Goal: Information Seeking & Learning: Learn about a topic

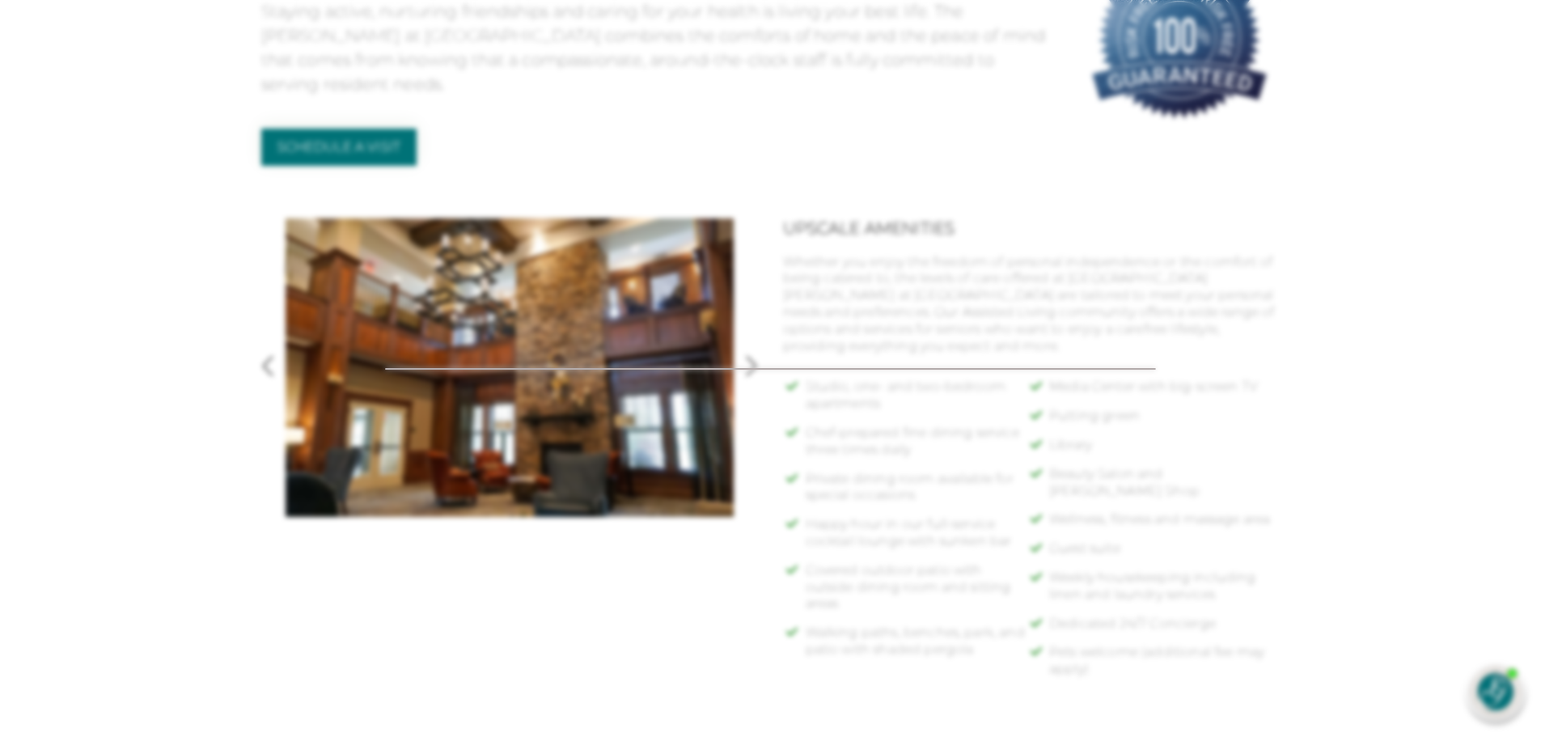
scroll to position [633, 0]
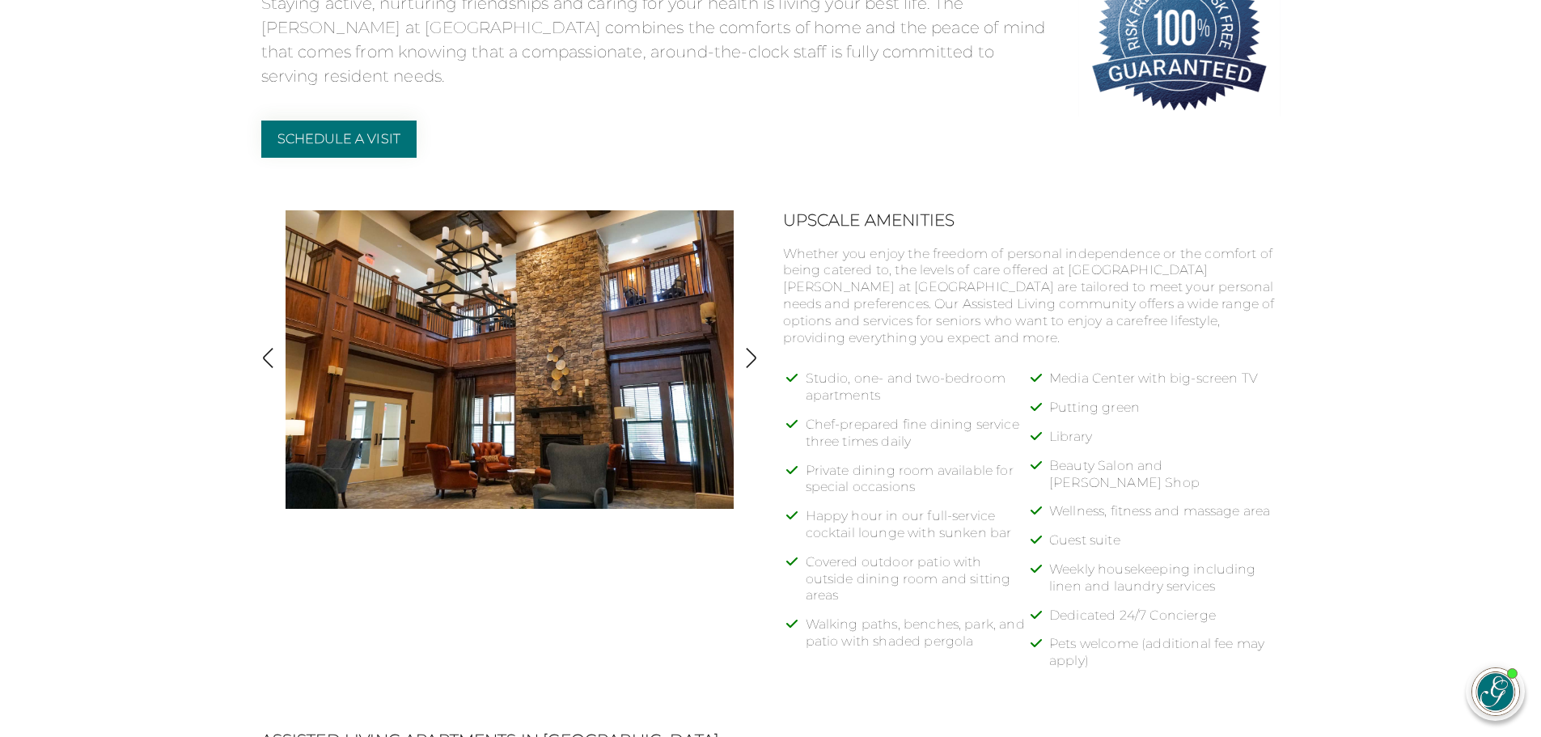
click at [751, 354] on img "button" at bounding box center [751, 358] width 22 height 22
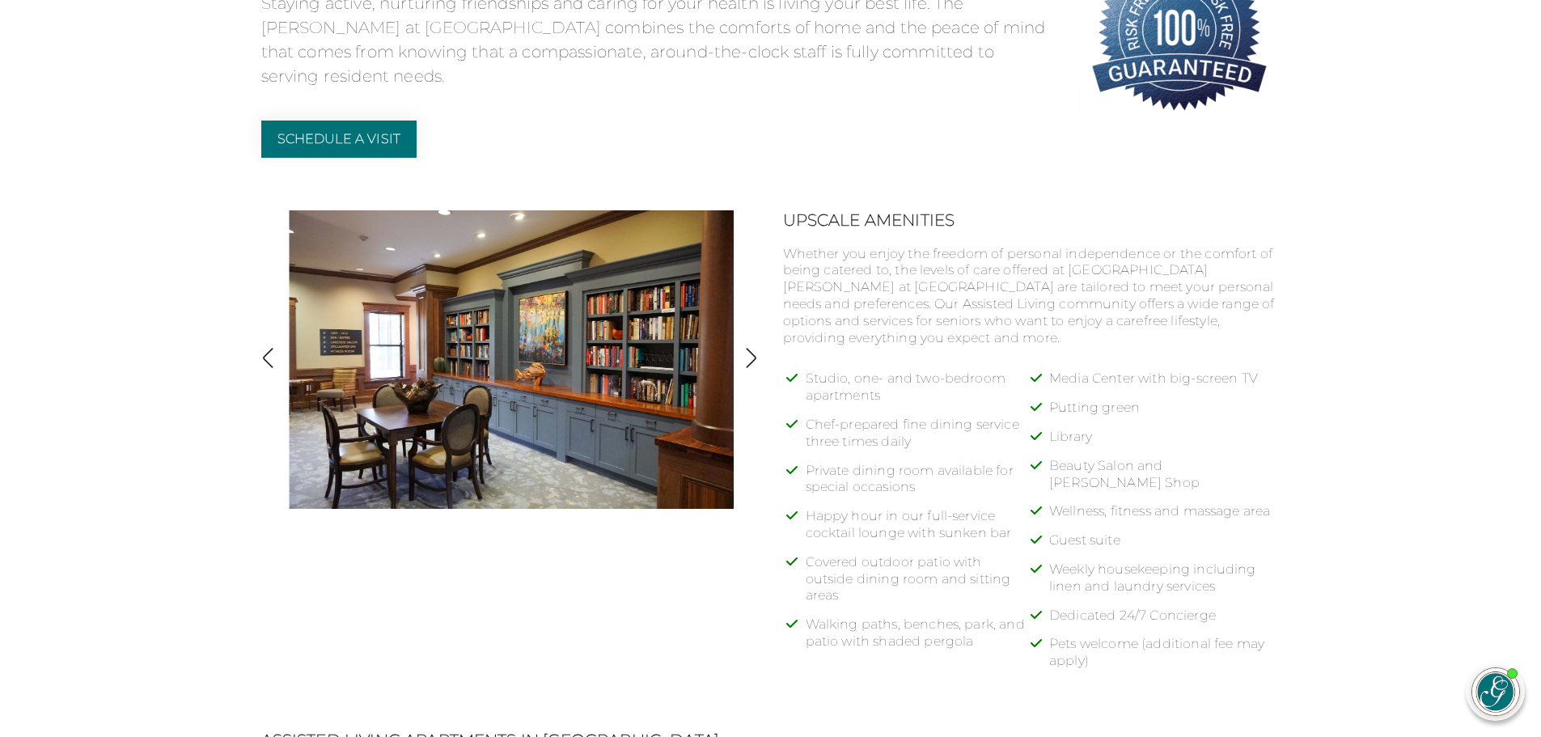
click at [757, 358] on img "button" at bounding box center [751, 358] width 22 height 22
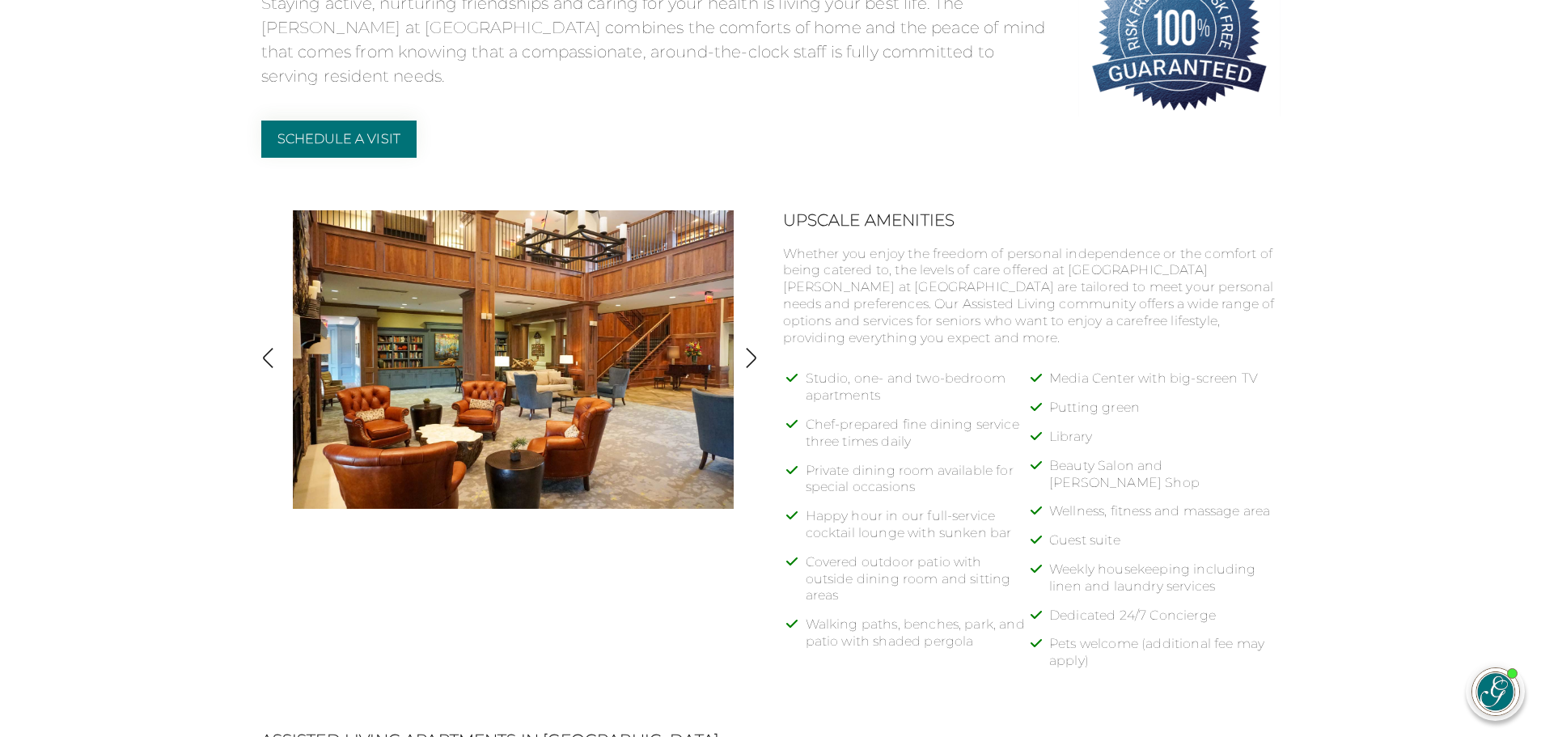
click at [761, 372] on button "button" at bounding box center [751, 359] width 22 height 25
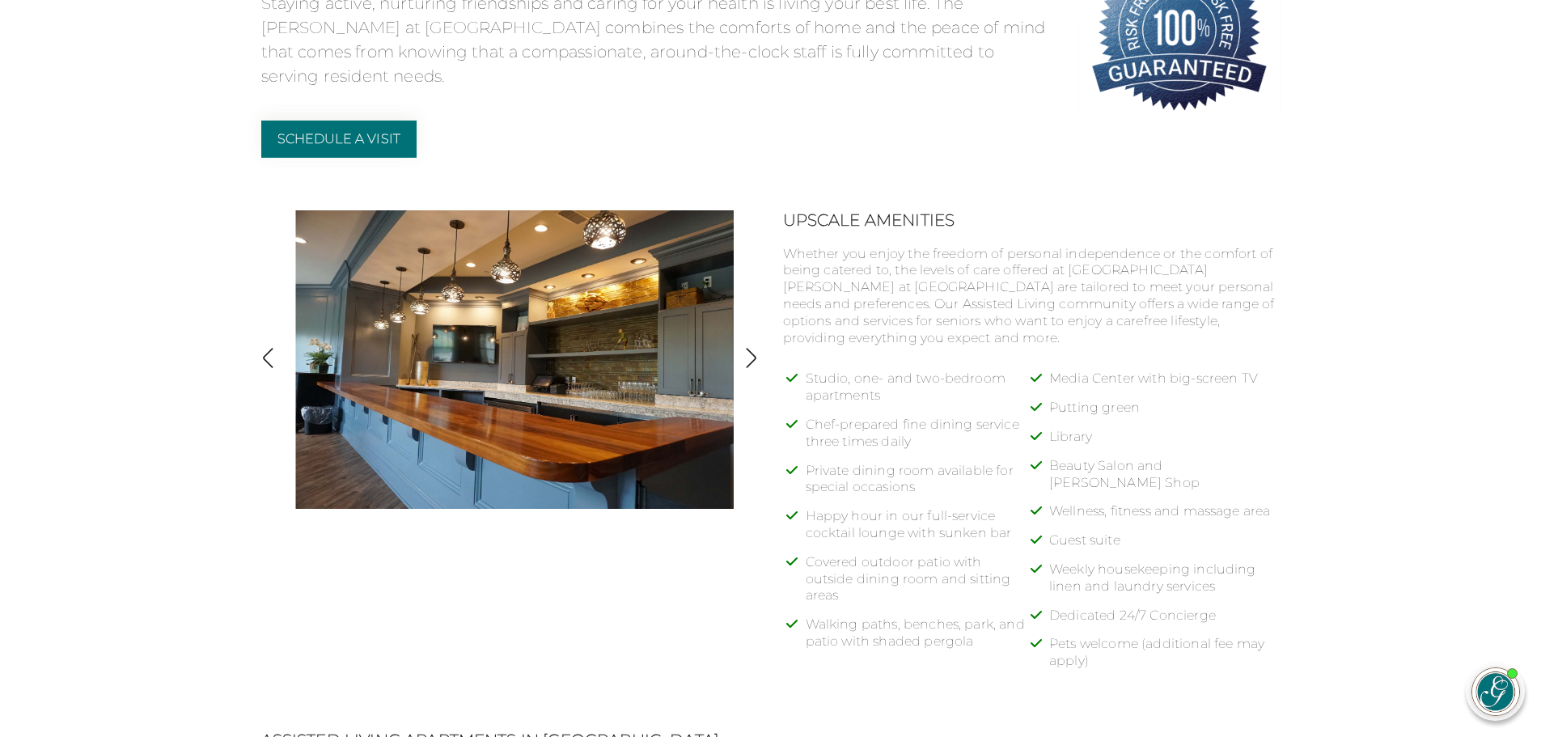
click at [744, 363] on img "button" at bounding box center [751, 358] width 22 height 22
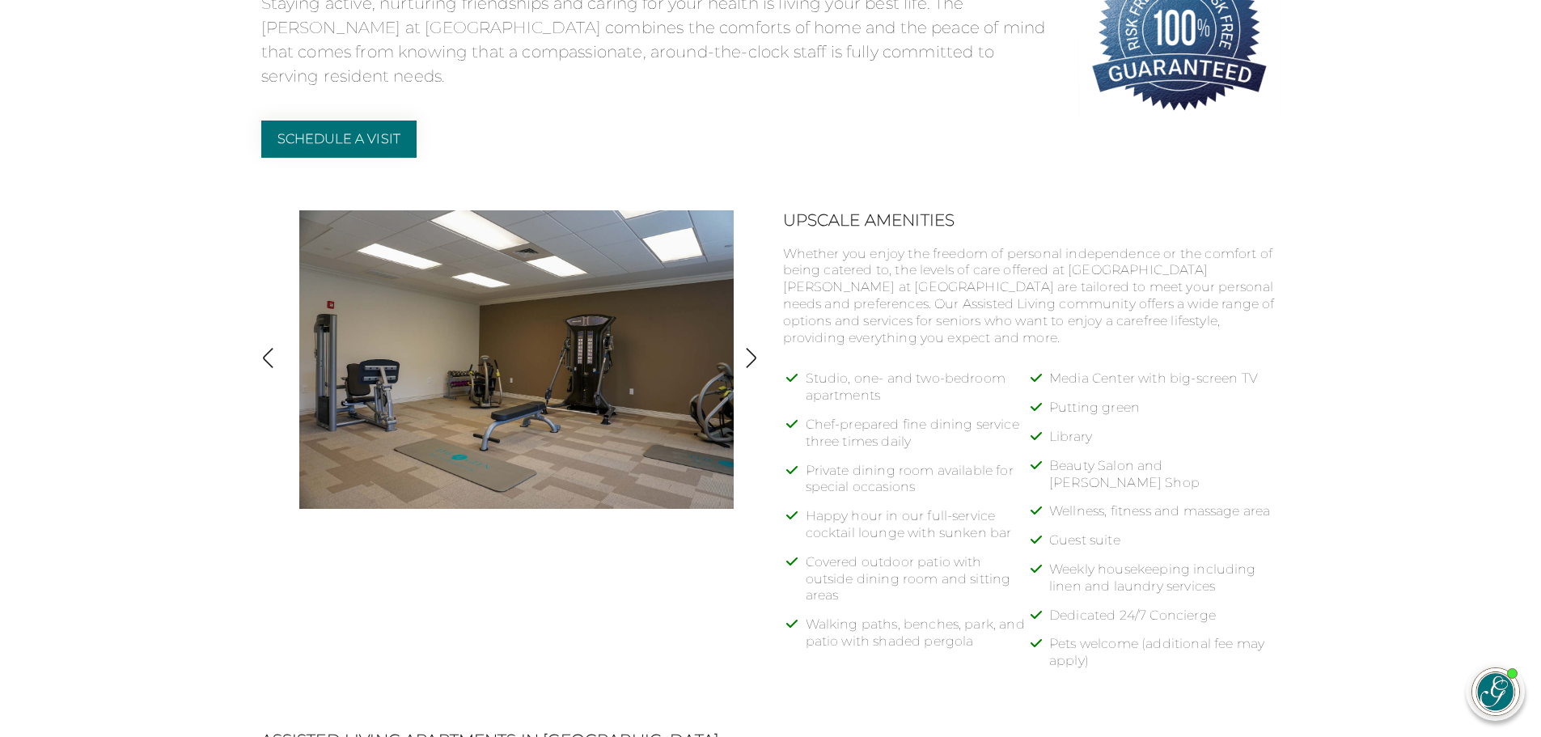
click at [748, 371] on button "button" at bounding box center [751, 359] width 22 height 25
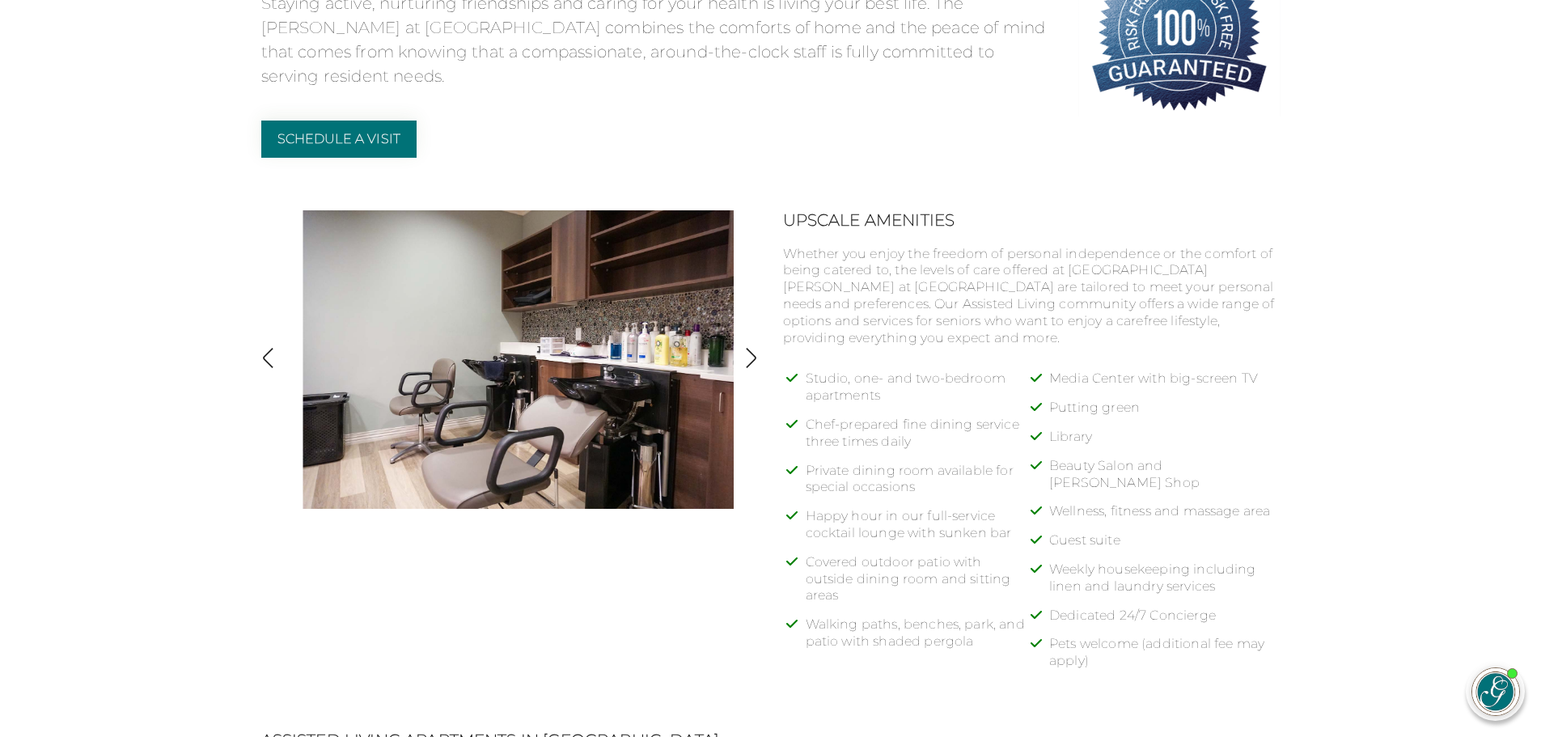
click at [744, 368] on img "button" at bounding box center [751, 358] width 22 height 22
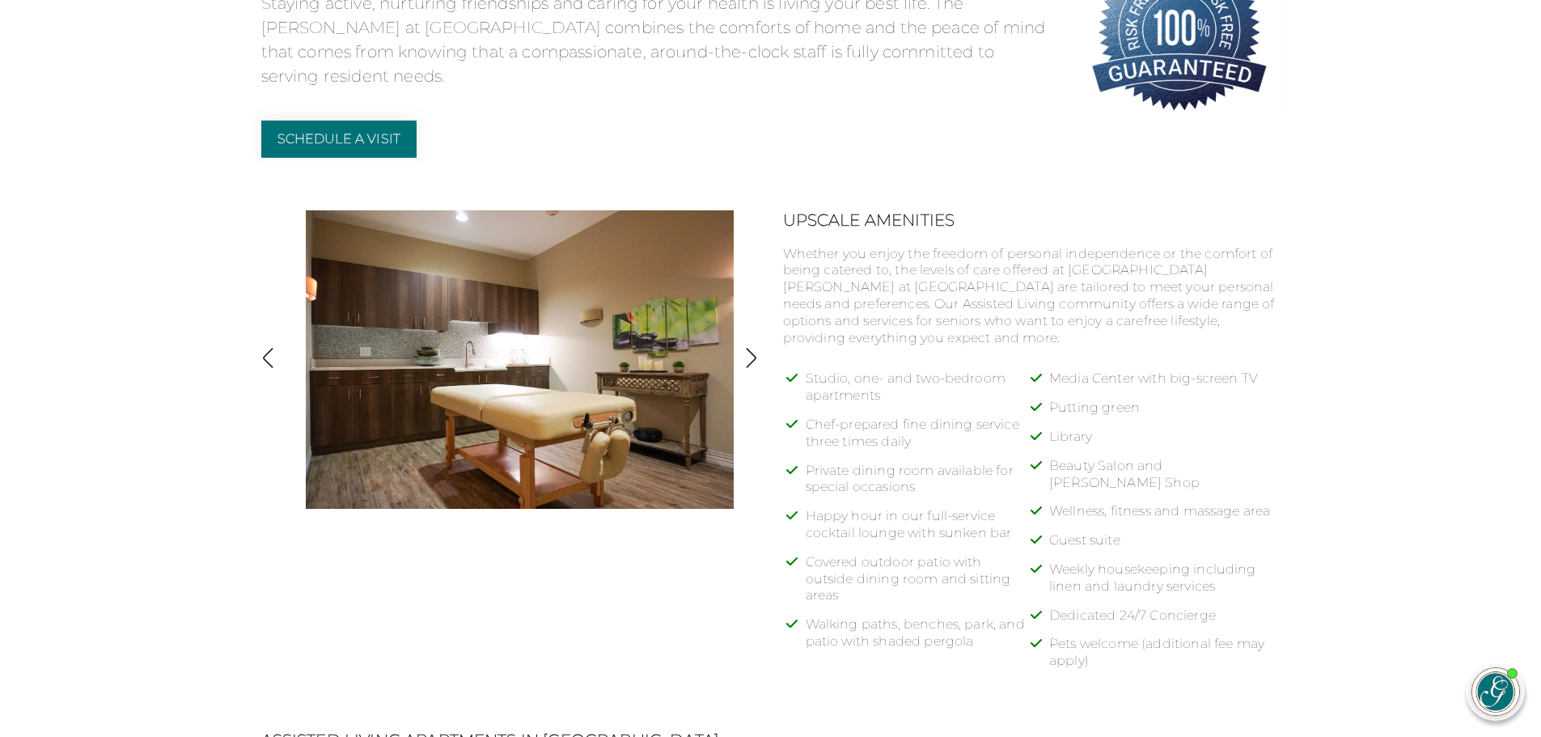
click at [758, 362] on img "button" at bounding box center [751, 358] width 22 height 22
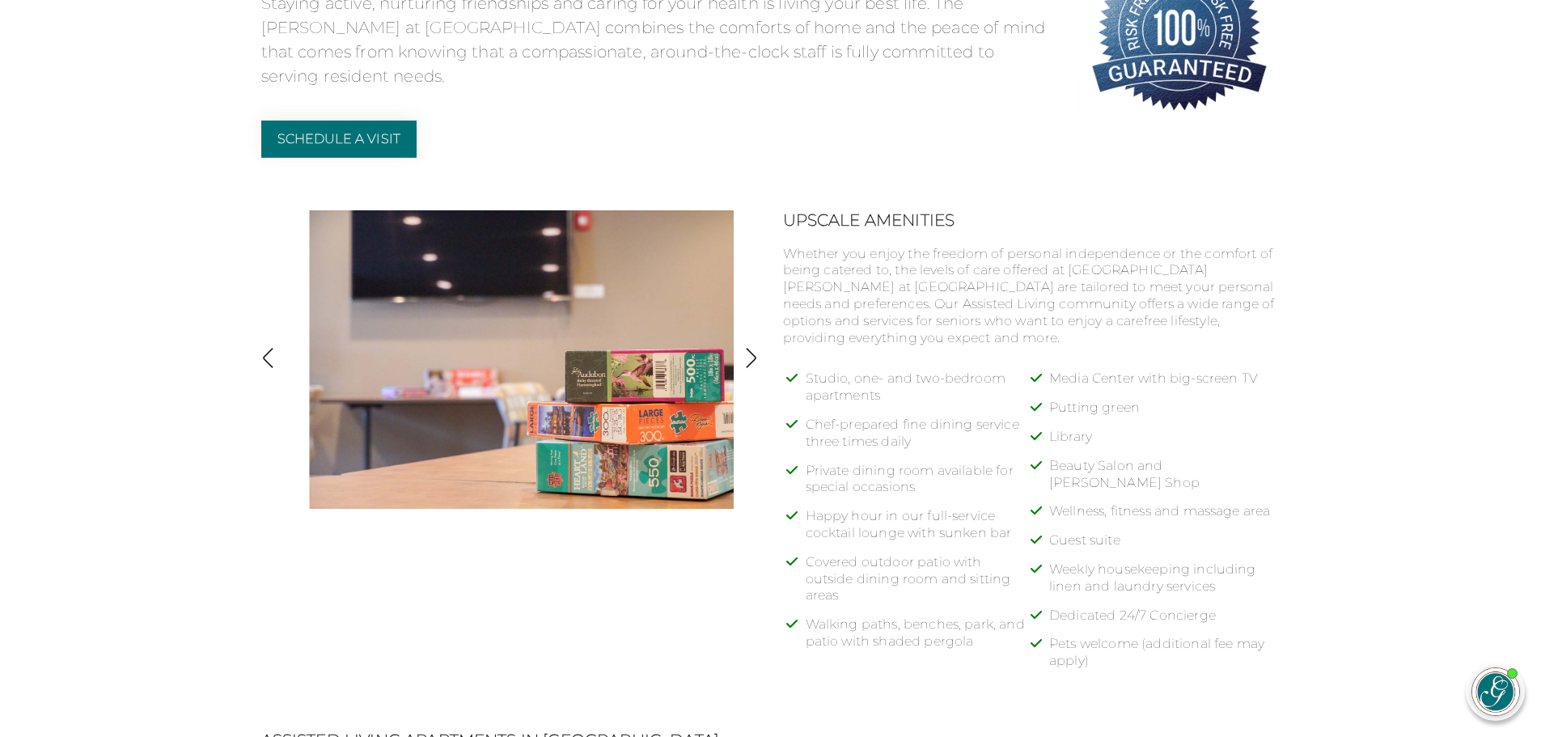
click at [754, 354] on img "button" at bounding box center [751, 358] width 22 height 22
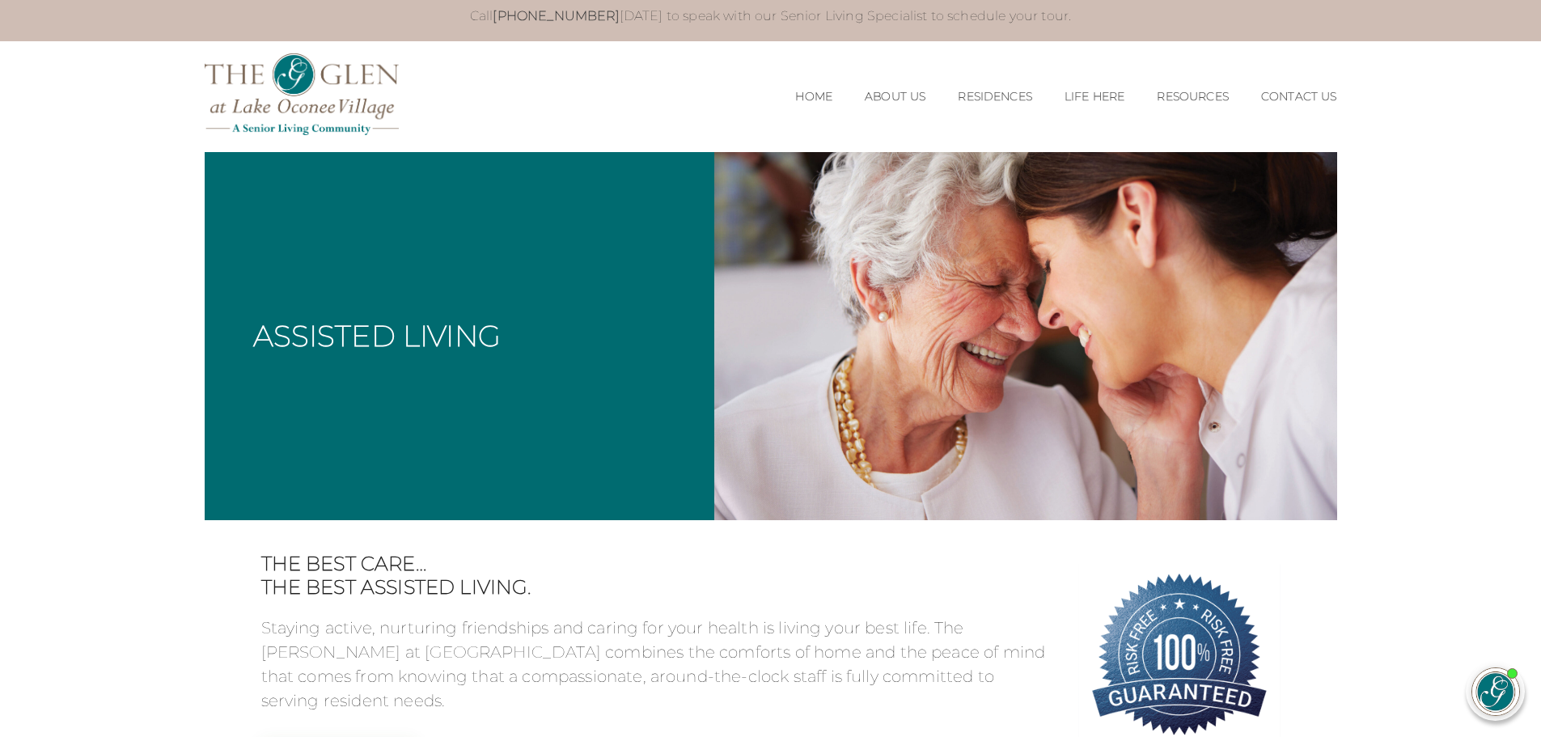
scroll to position [6, 0]
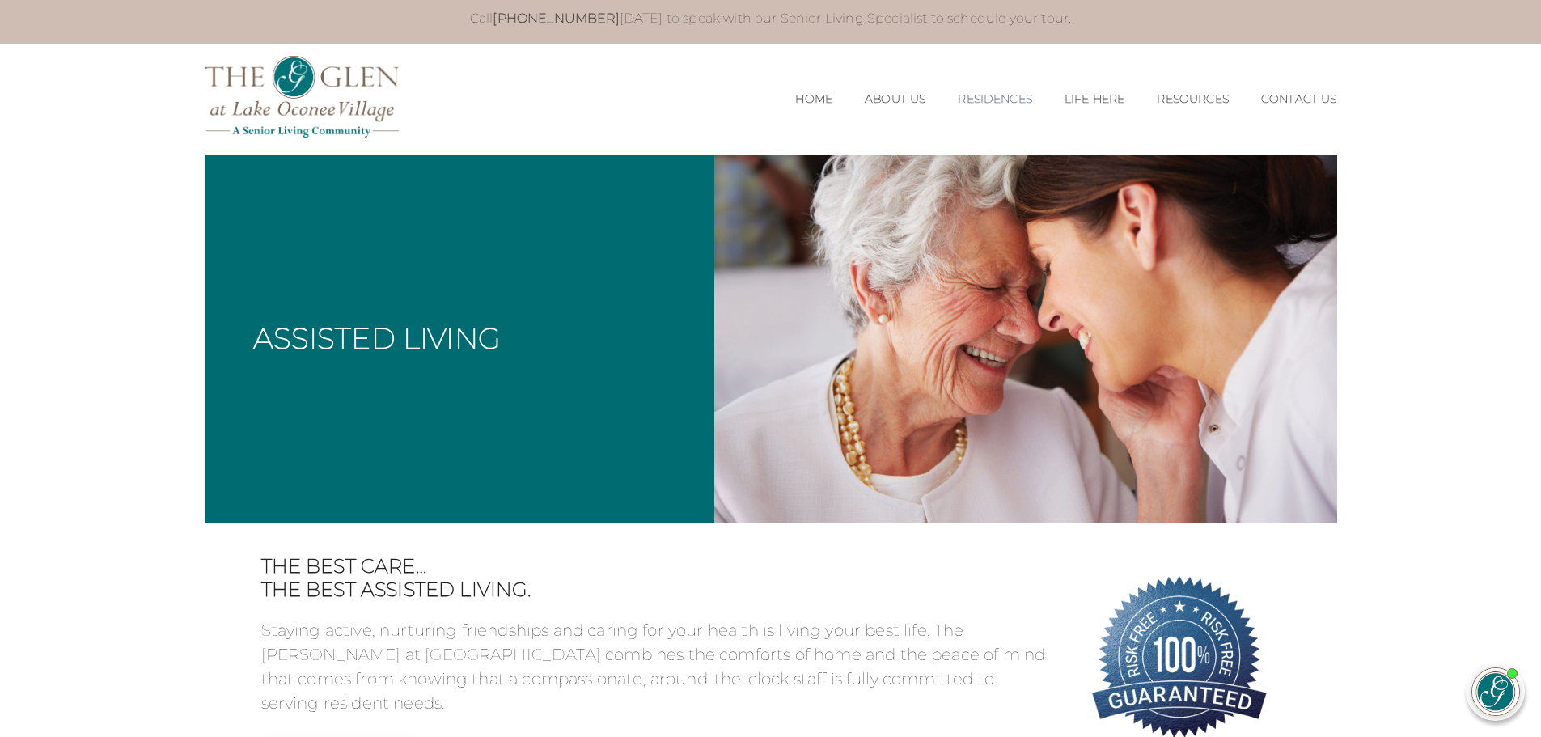
click at [1005, 92] on link "Residences" at bounding box center [995, 99] width 74 height 14
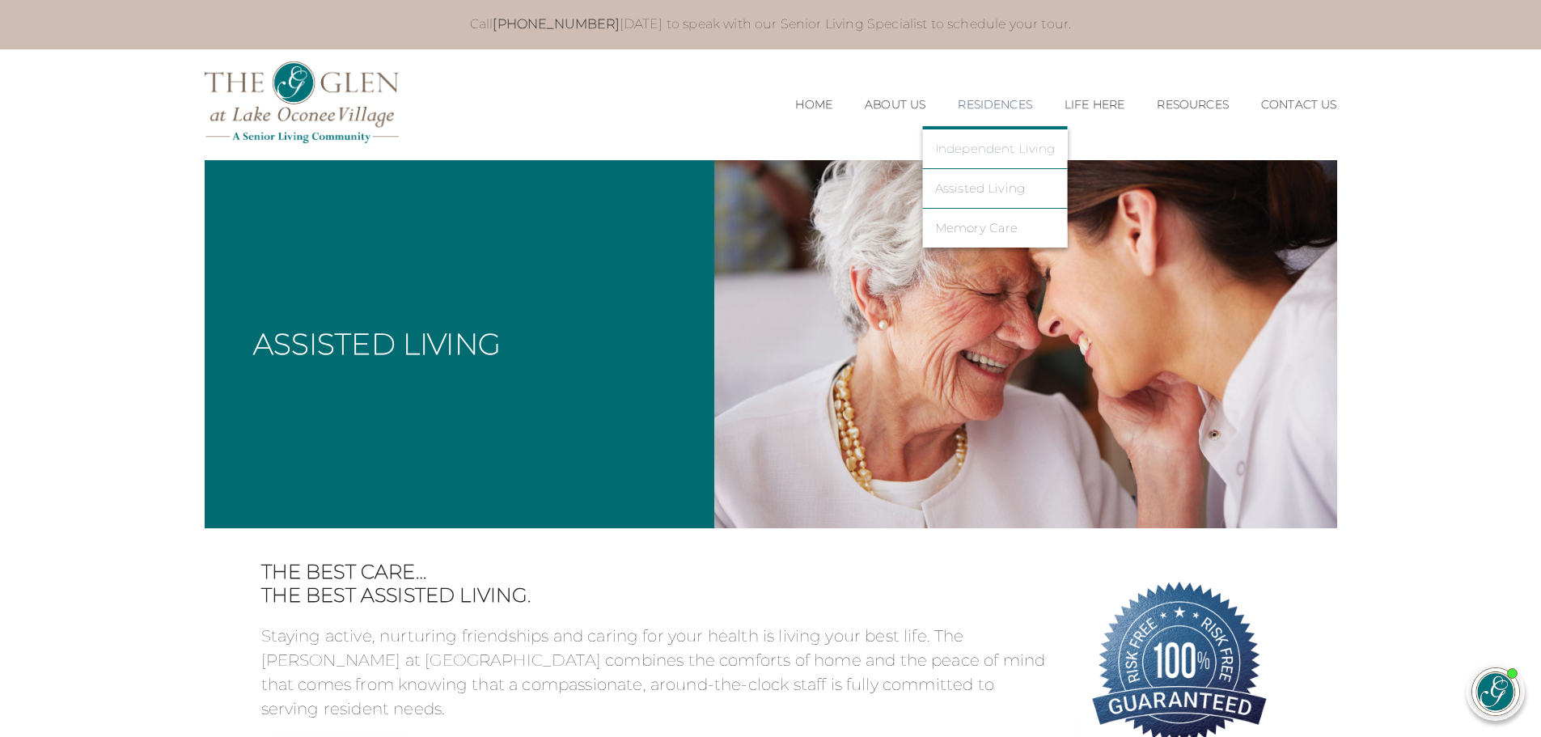
click at [973, 148] on link "Independent Living" at bounding box center [995, 149] width 121 height 15
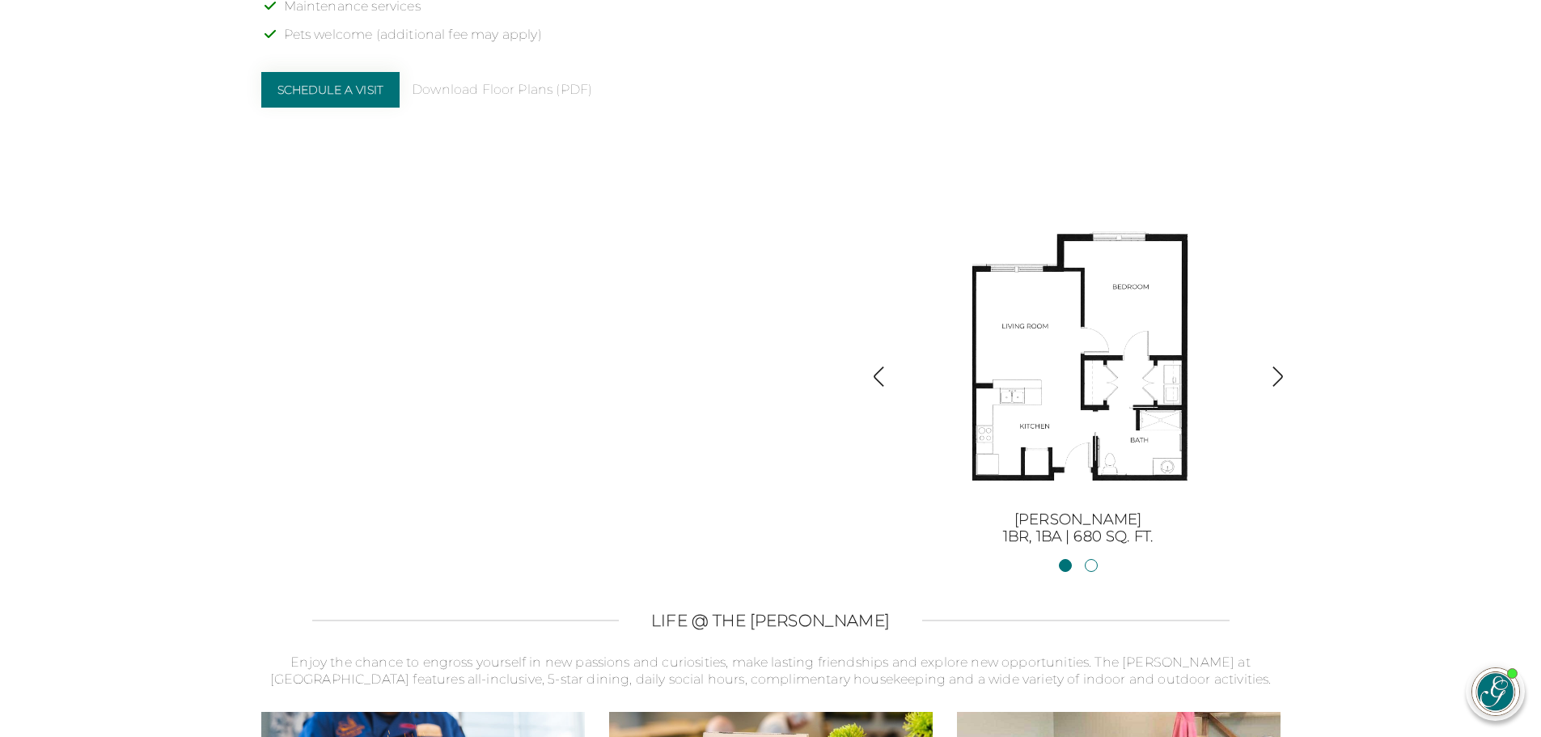
scroll to position [1716, 0]
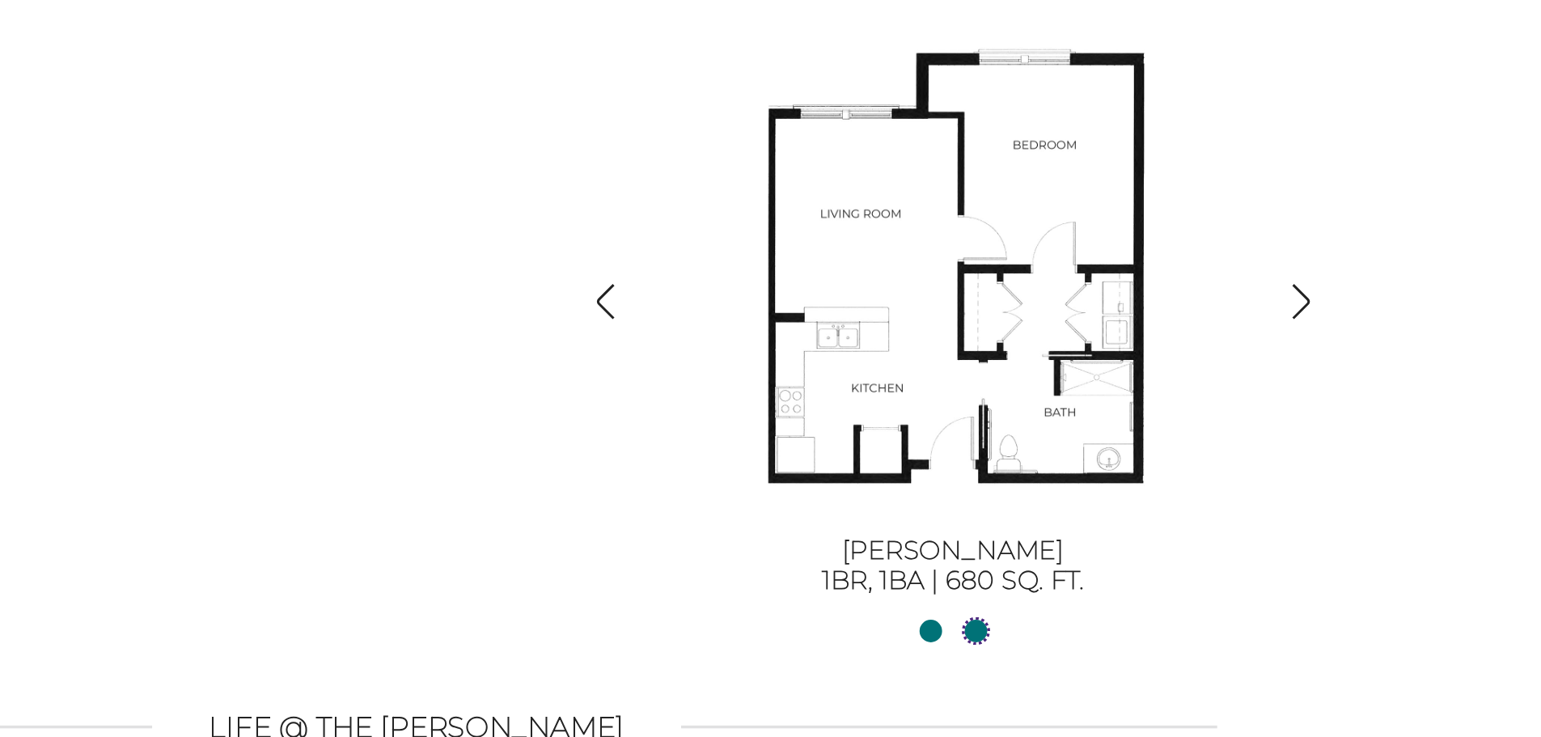
click at [1091, 565] on link "Sinclair II2BR, 2BA | 1254 sq. ft." at bounding box center [1091, 564] width 13 height 13
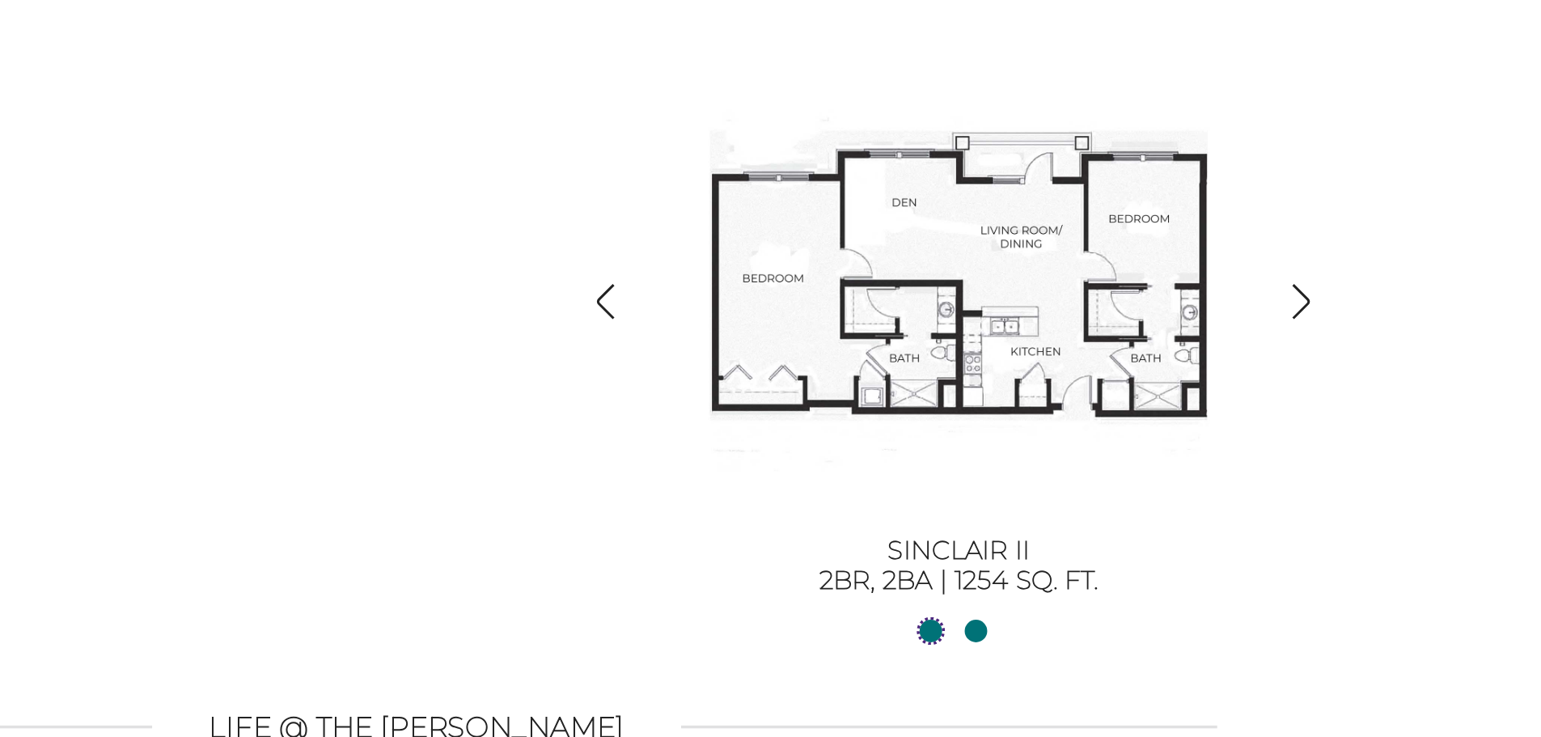
click at [1064, 565] on link "Sinclair1BR, 1BA | 680 sq. ft." at bounding box center [1065, 564] width 13 height 13
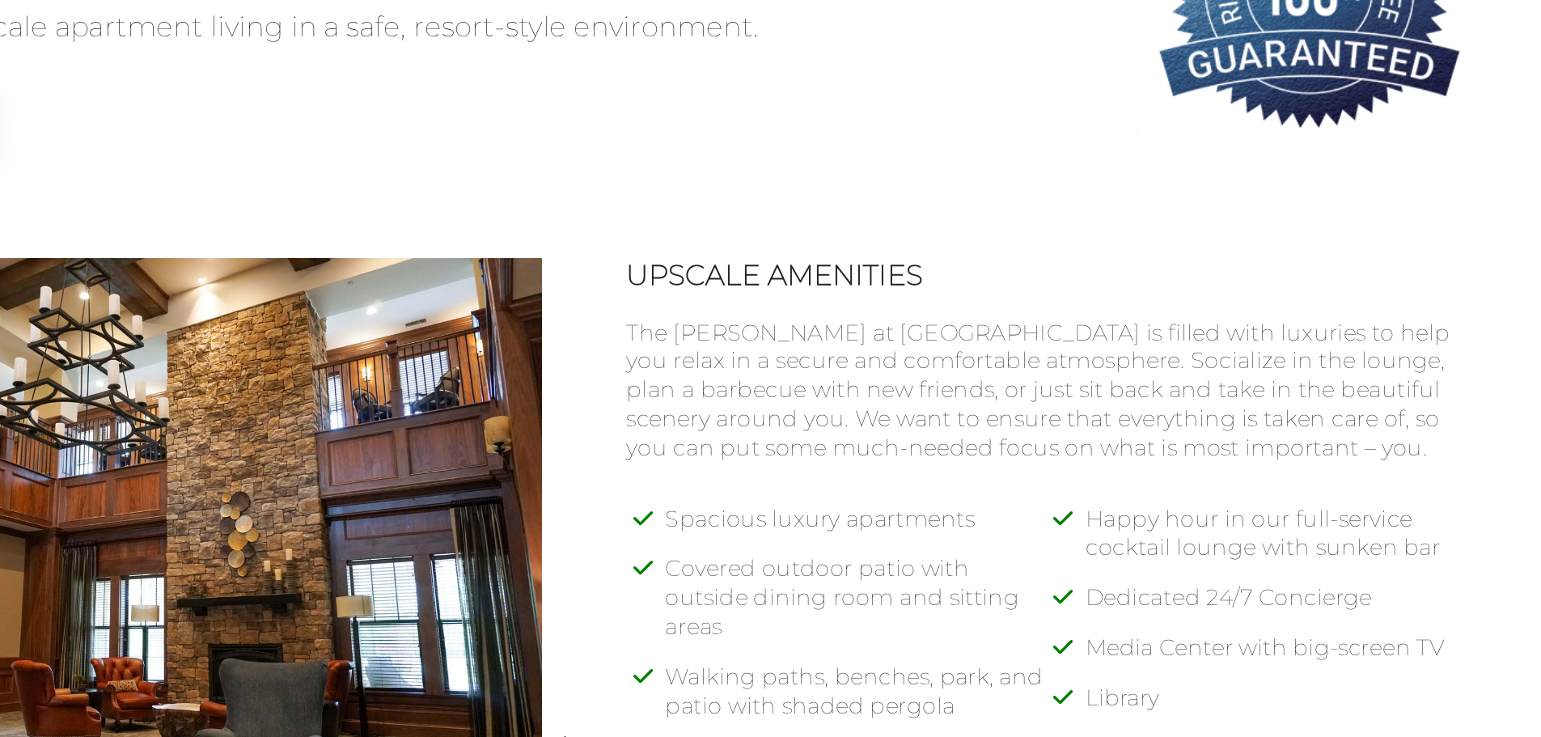
scroll to position [650, 0]
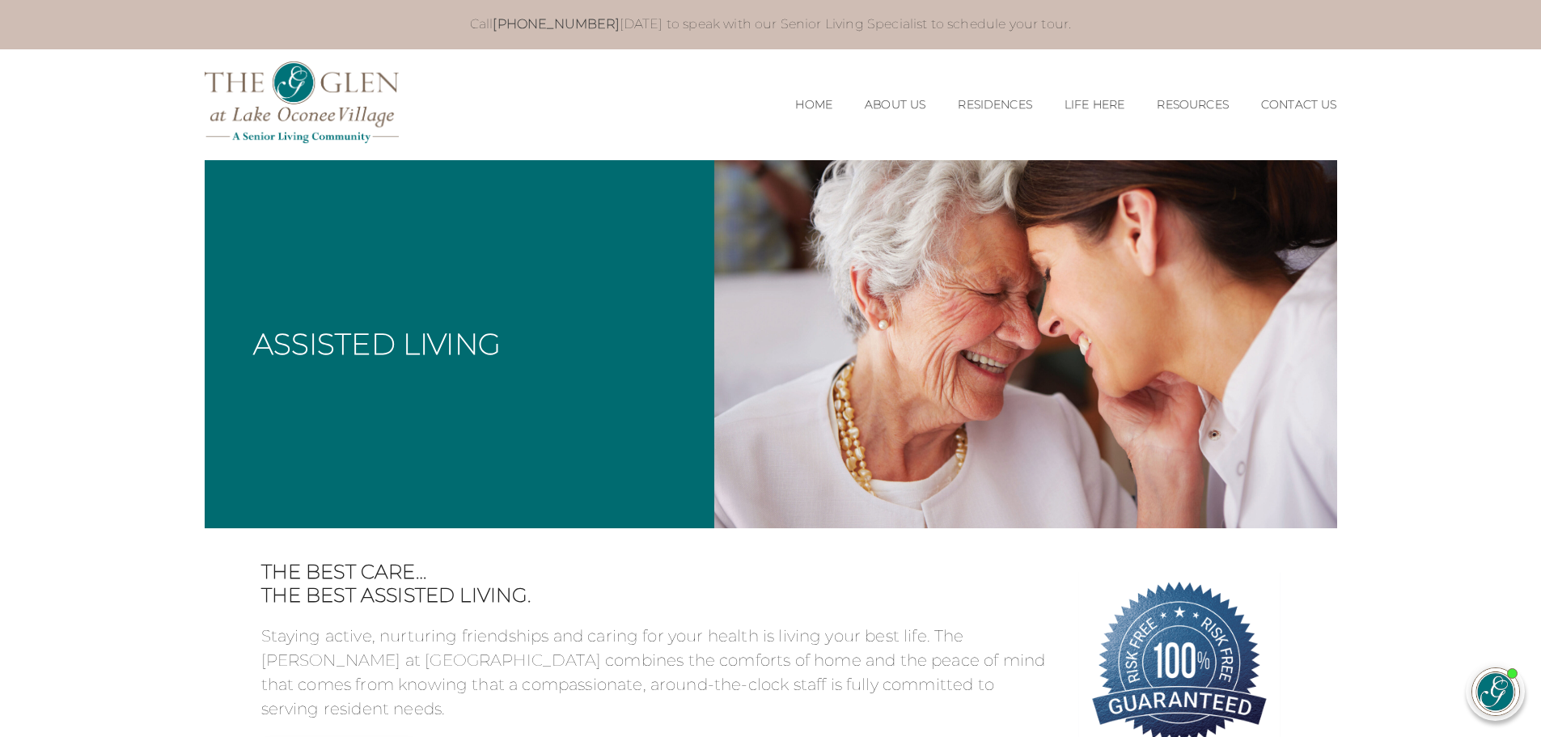
scroll to position [6, 0]
